Goal: Browse casually: Explore the website without a specific task or goal

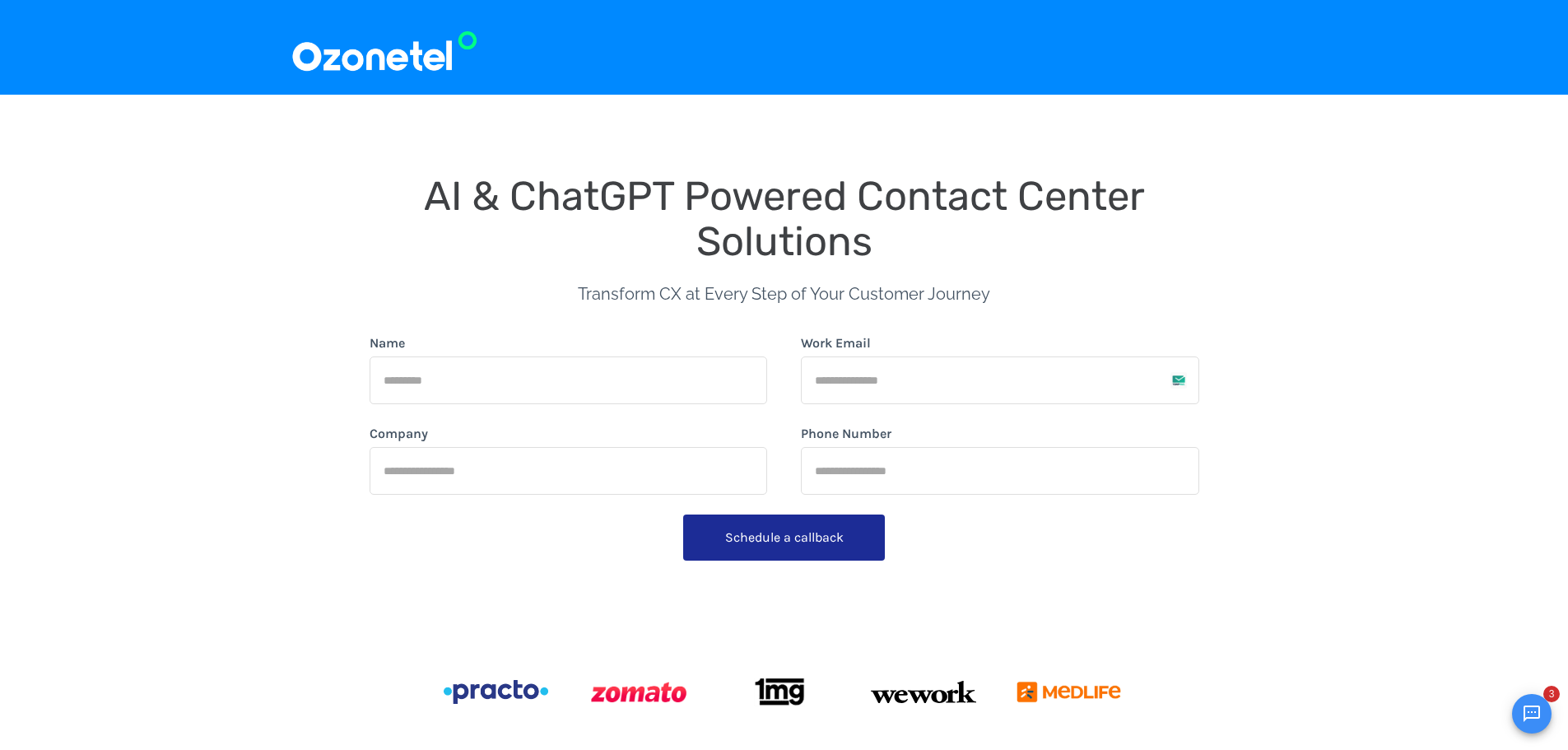
click at [384, 61] on img at bounding box center [384, 47] width 188 height 55
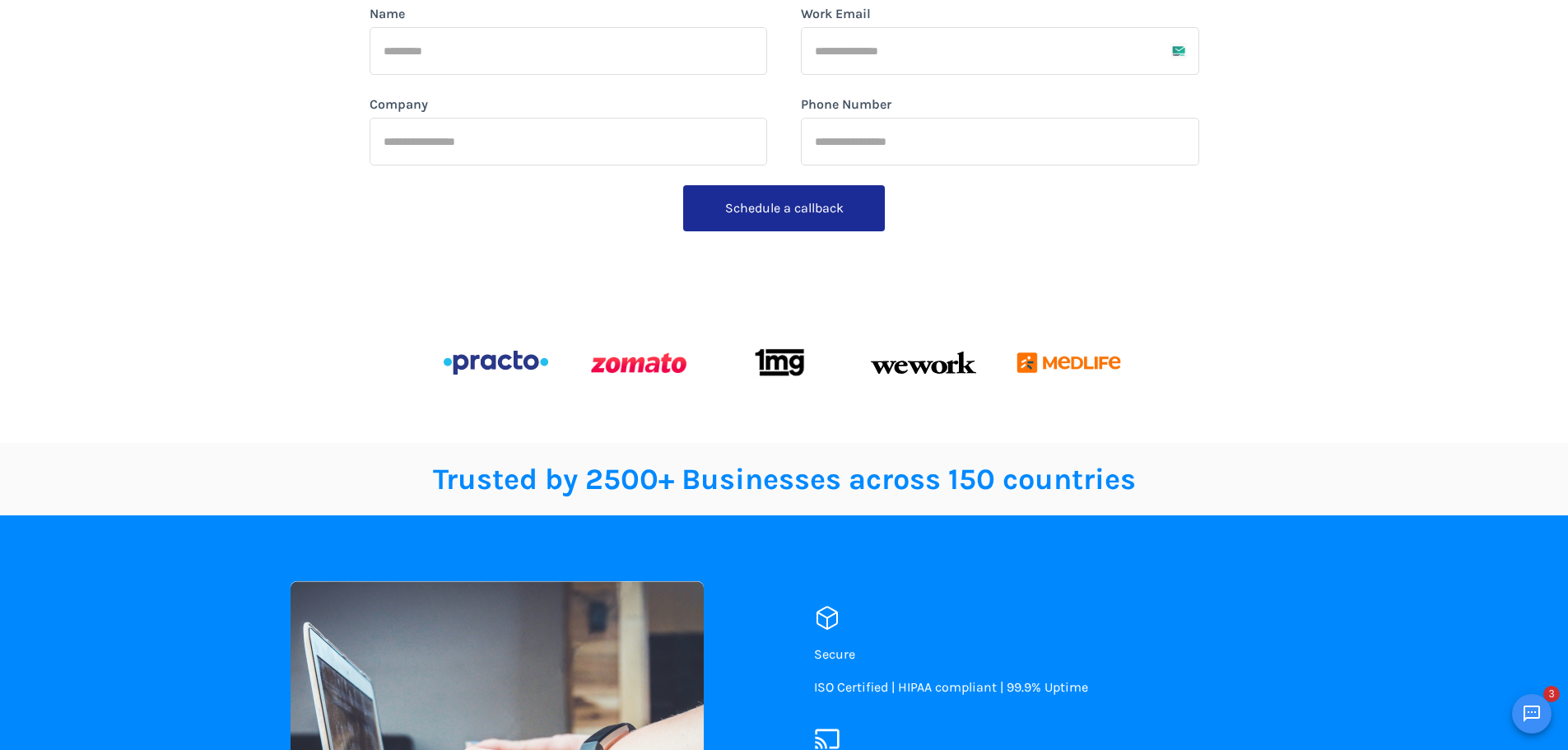
scroll to position [412, 0]
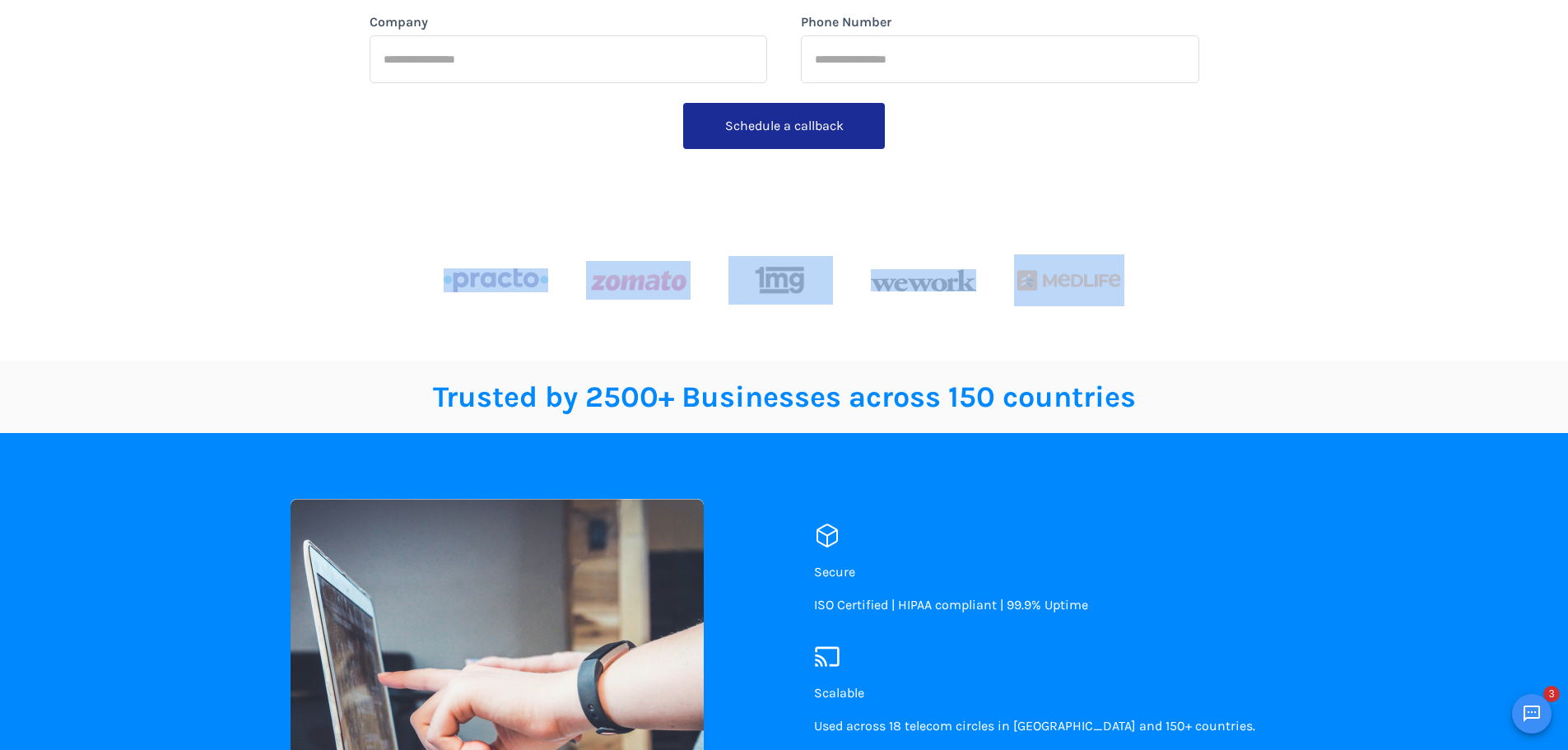
drag, startPoint x: 390, startPoint y: 277, endPoint x: 1356, endPoint y: 235, distance: 966.9
click at [1356, 235] on div "AI & ChatGPT Powered Contact Center Solutions Transform CX at Every Step of You…" at bounding box center [784, 22] width 1568 height 678
click at [1114, 339] on div at bounding box center [784, 281] width 830 height 134
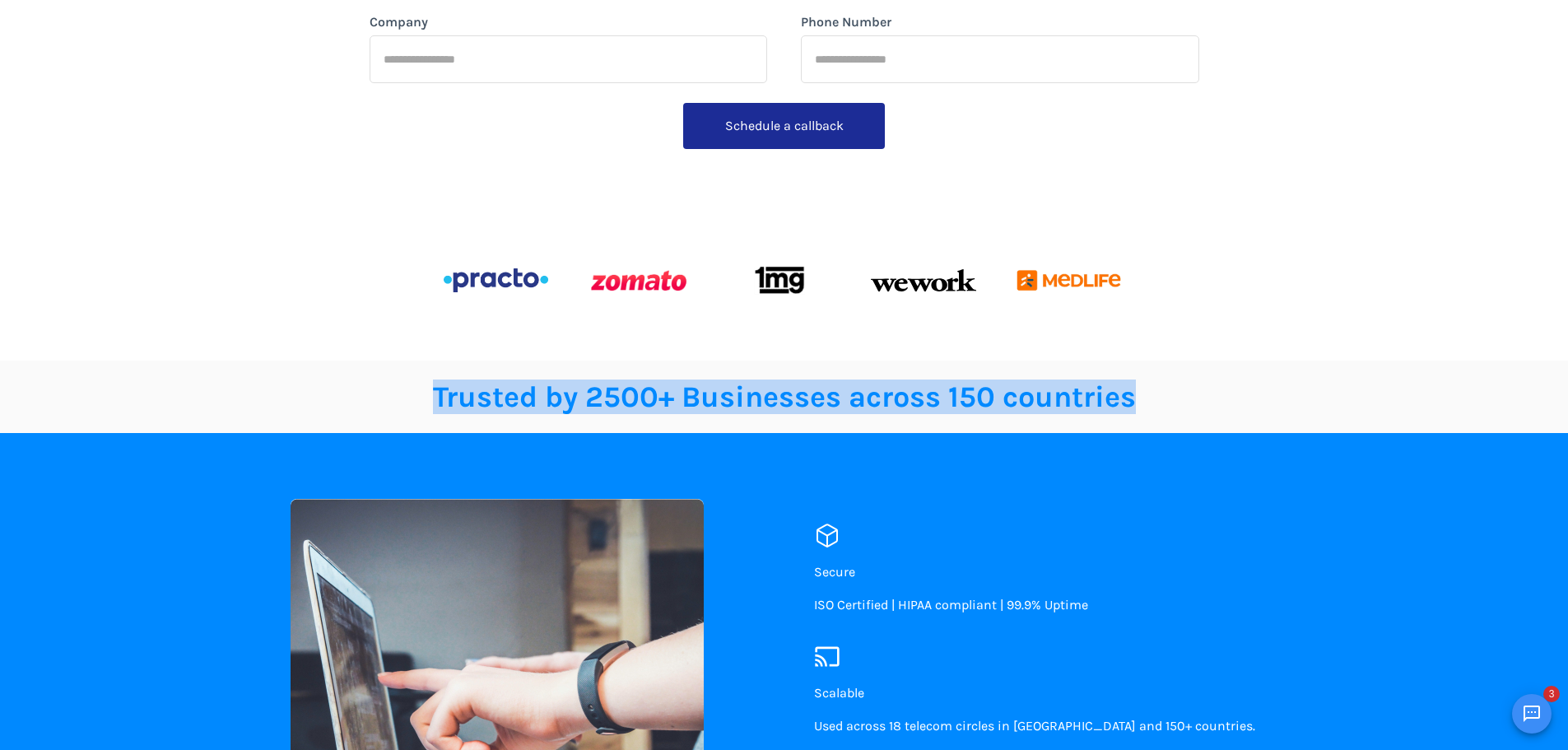
drag, startPoint x: 1142, startPoint y: 402, endPoint x: 322, endPoint y: 401, distance: 820.0
click at [322, 401] on p "Trusted by 2500+ Businesses across 150 countries" at bounding box center [784, 397] width 987 height 20
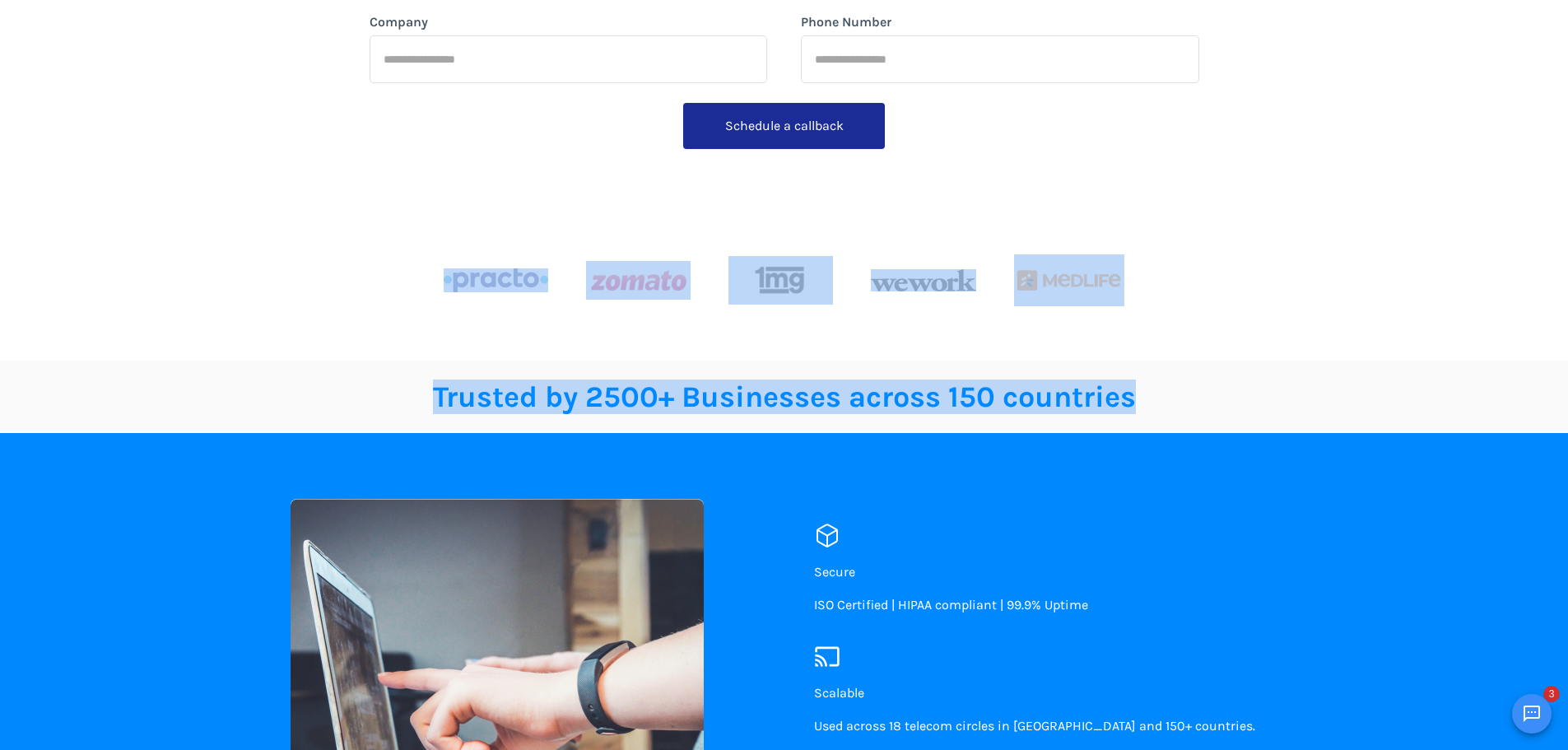
drag, startPoint x: 363, startPoint y: 250, endPoint x: 1163, endPoint y: 400, distance: 813.9
click at [1163, 400] on p "Trusted by 2500+ Businesses across 150 countries" at bounding box center [784, 397] width 987 height 20
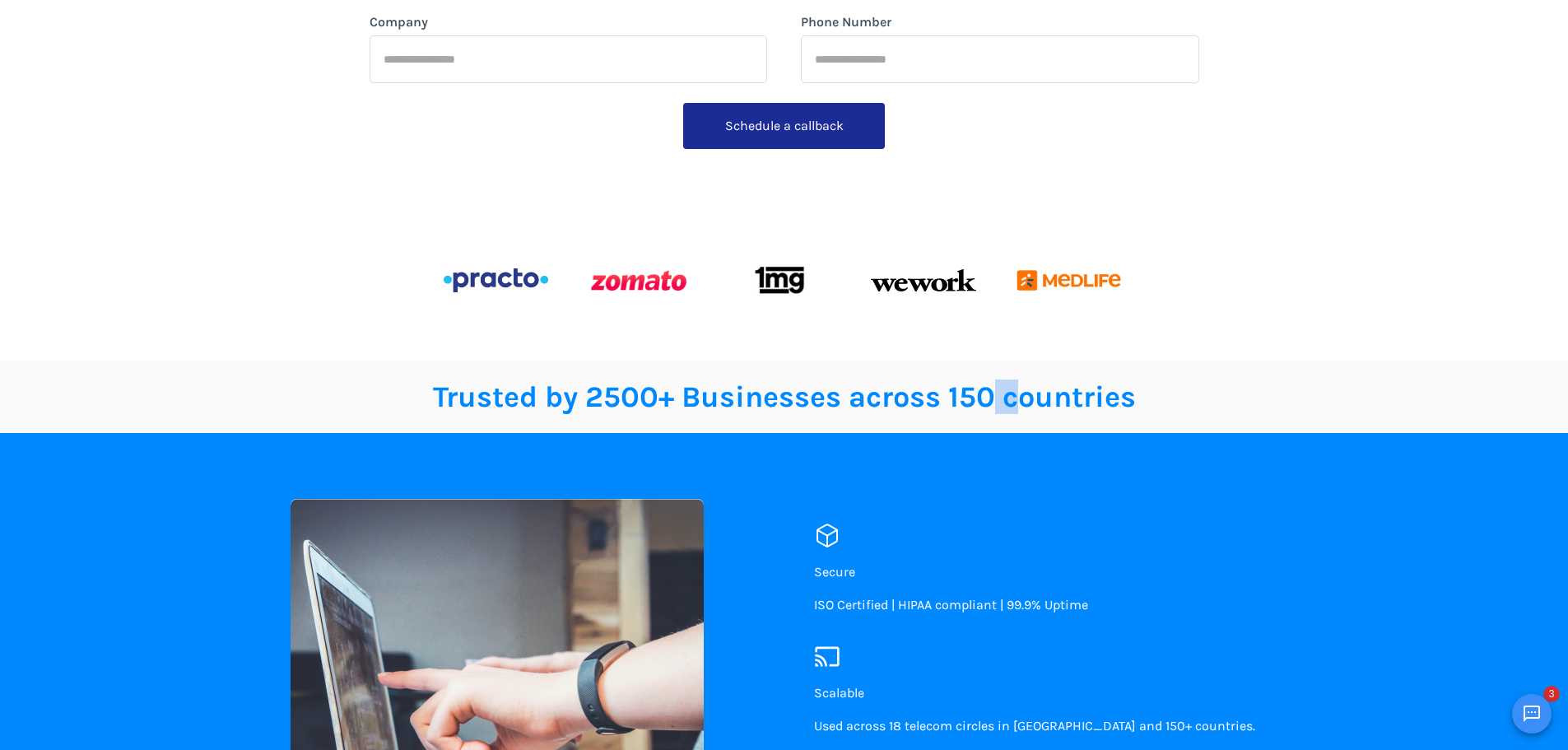
click at [992, 396] on span "Trusted by 2500+ Businesses across 150 countries" at bounding box center [784, 397] width 703 height 35
click at [1271, 417] on div "Trusted by 2500+ Businesses across 150 countries" at bounding box center [784, 397] width 987 height 46
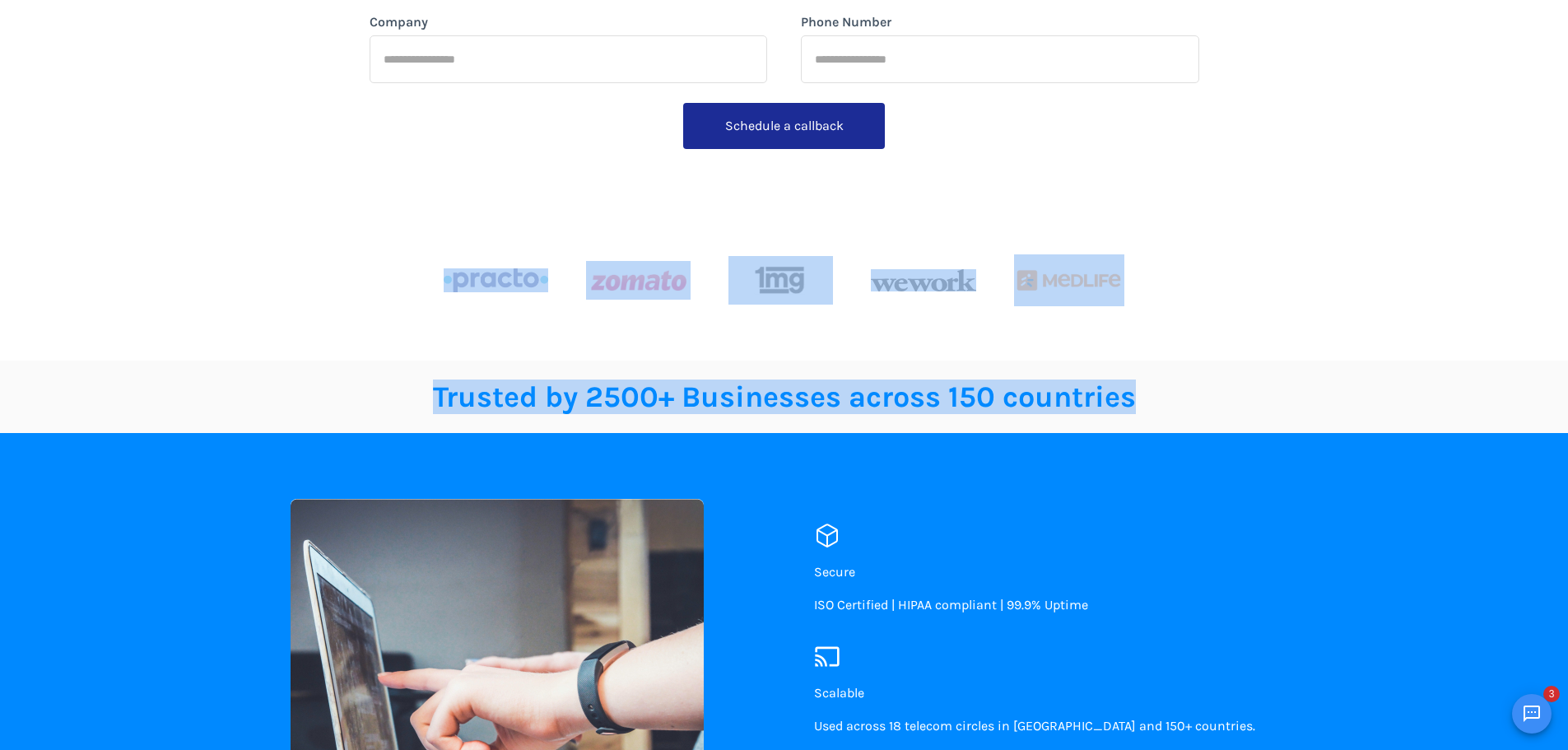
drag, startPoint x: 1311, startPoint y: 401, endPoint x: 322, endPoint y: 271, distance: 997.5
click at [322, 271] on div "AI & ChatGPT Powered Contact Center Solutions Transform CX at Every Step of You…" at bounding box center [784, 55] width 987 height 612
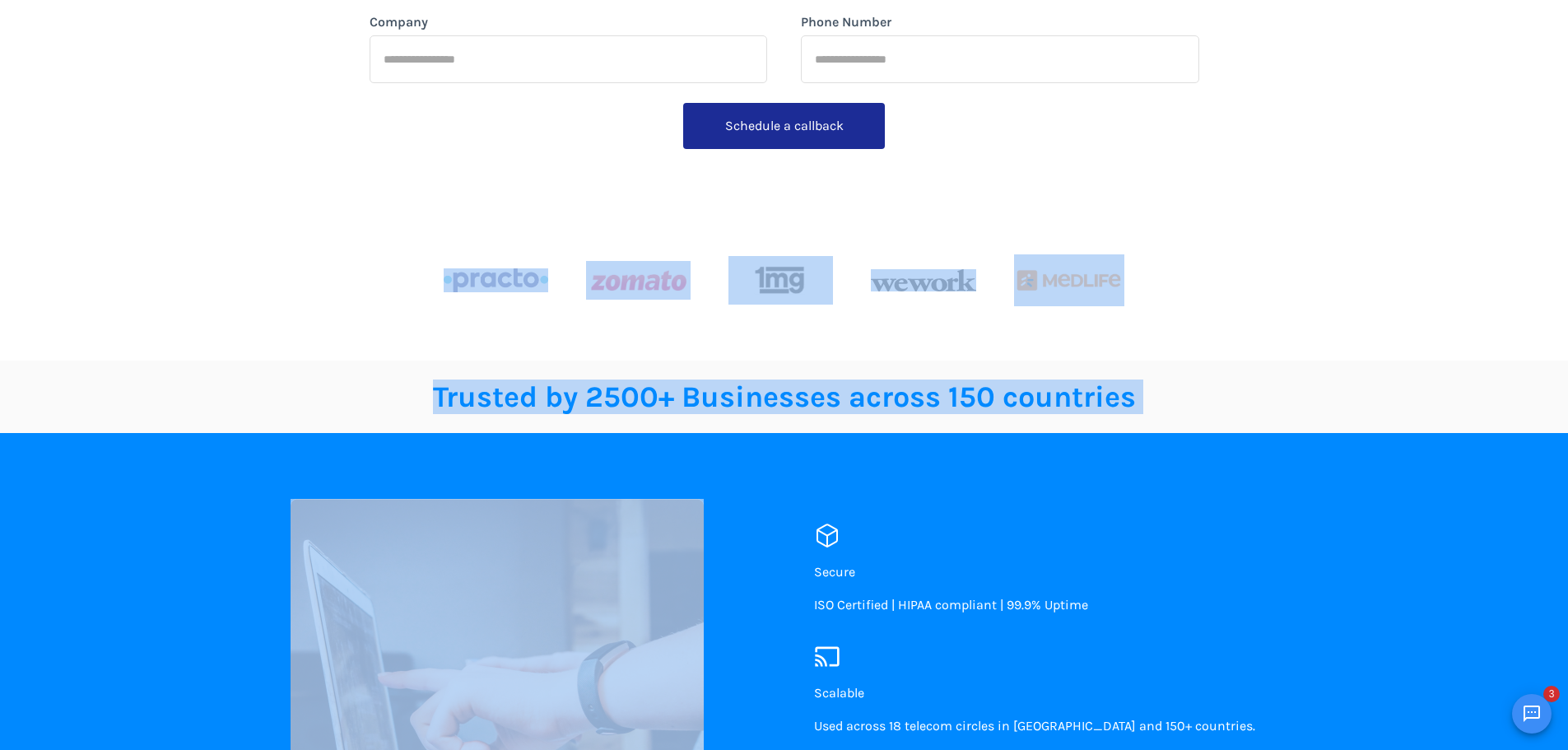
drag, startPoint x: 322, startPoint y: 271, endPoint x: 1263, endPoint y: 420, distance: 952.7
click at [1259, 409] on div "Trusted by 2500+ Businesses across 150 countries" at bounding box center [784, 397] width 987 height 46
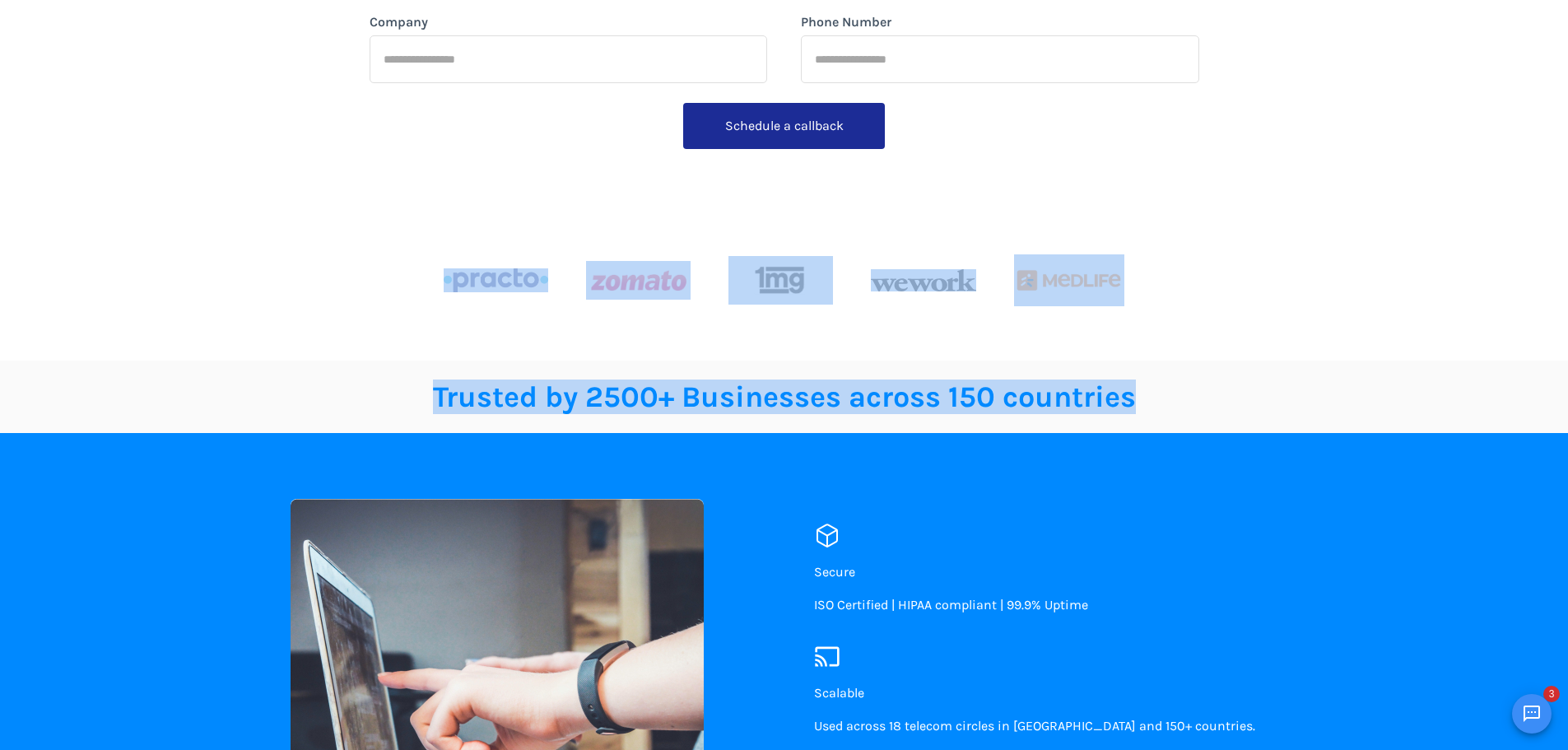
drag, startPoint x: 1288, startPoint y: 402, endPoint x: 373, endPoint y: 242, distance: 928.9
click at [344, 267] on div "AI & ChatGPT Powered Contact Center Solutions Transform CX at Every Step of You…" at bounding box center [784, 55] width 987 height 612
drag, startPoint x: 387, startPoint y: 281, endPoint x: 1189, endPoint y: 389, distance: 809.2
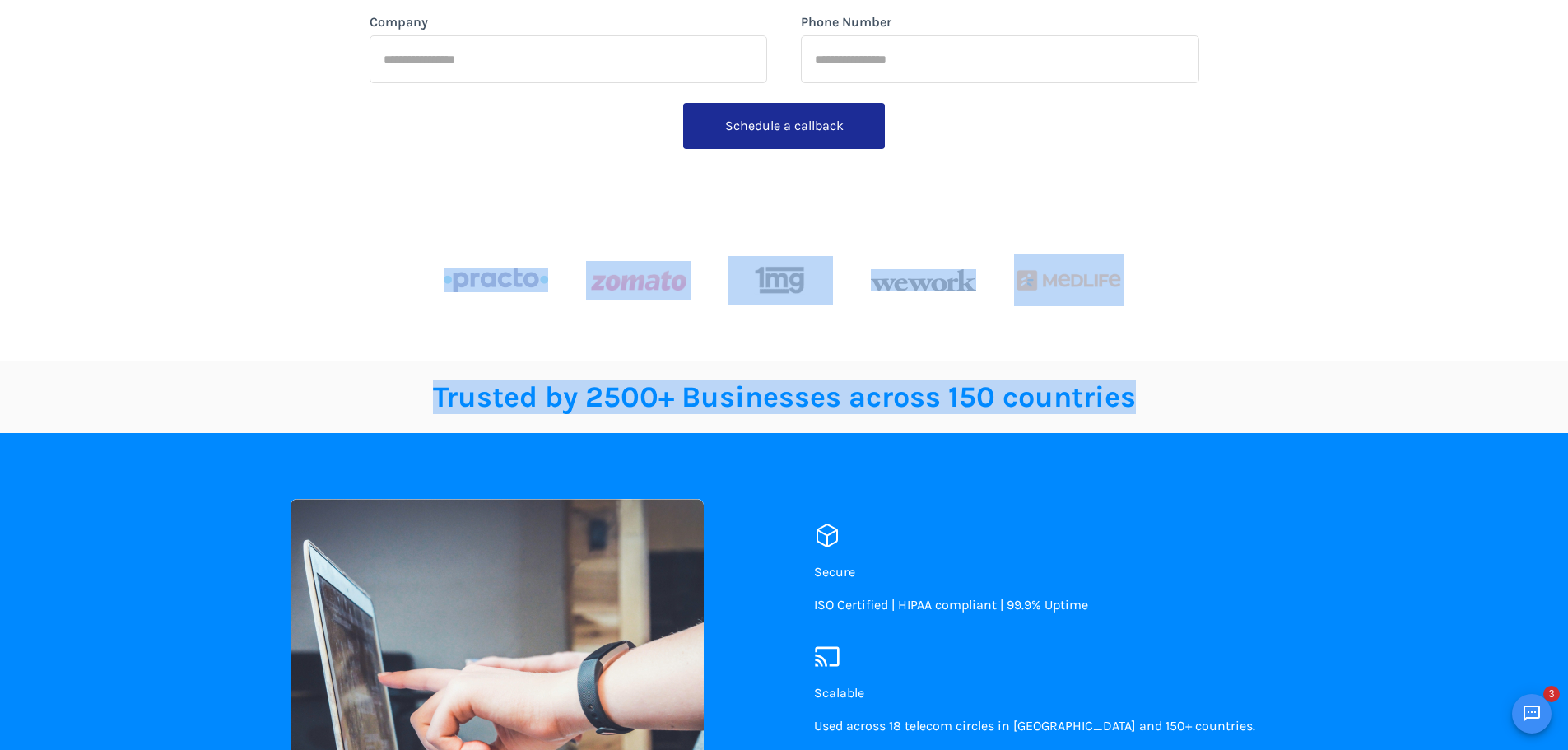
click at [1189, 389] on p "Trusted by 2500+ Businesses across 150 countries" at bounding box center [784, 397] width 987 height 20
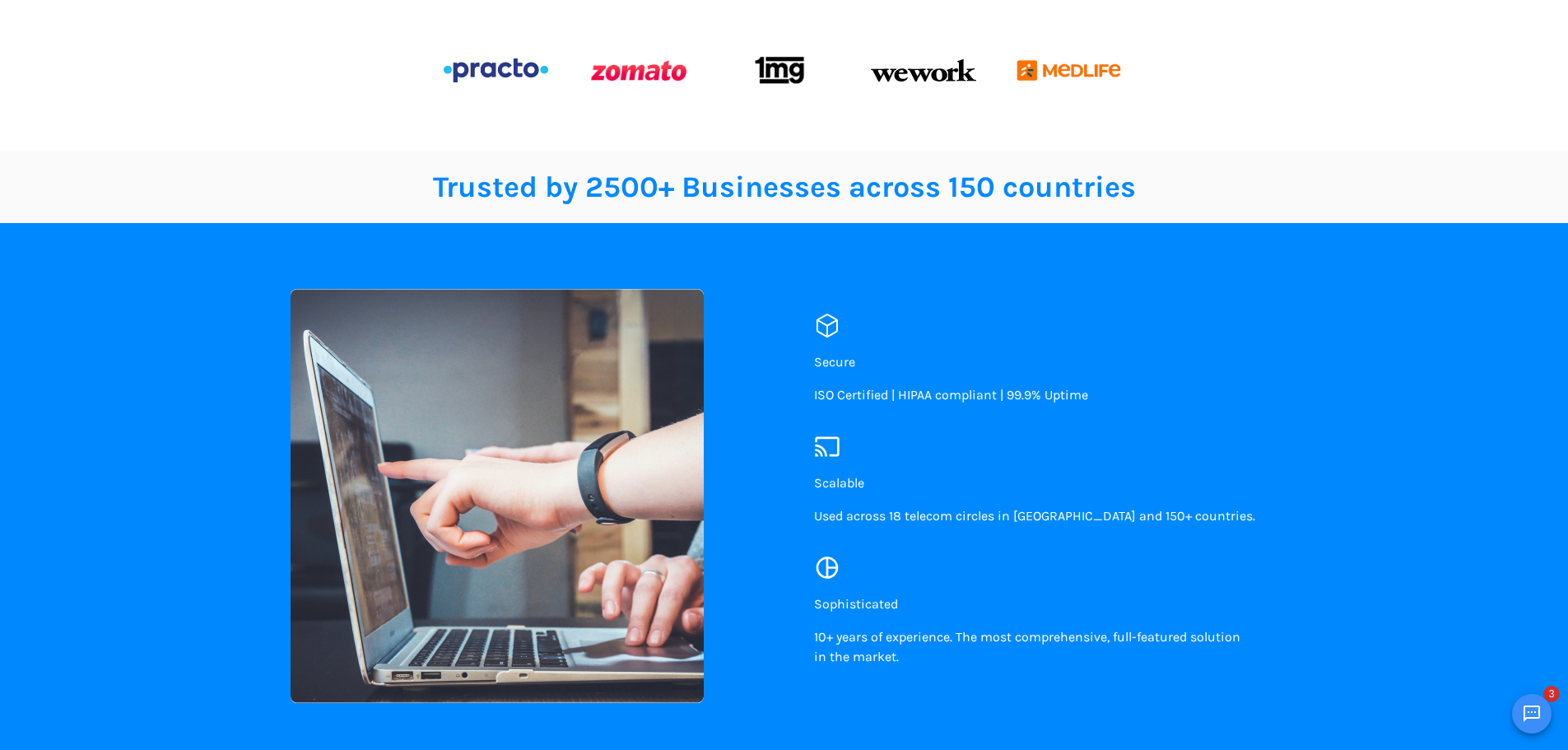
scroll to position [576, 0]
